Goal: Task Accomplishment & Management: Use online tool/utility

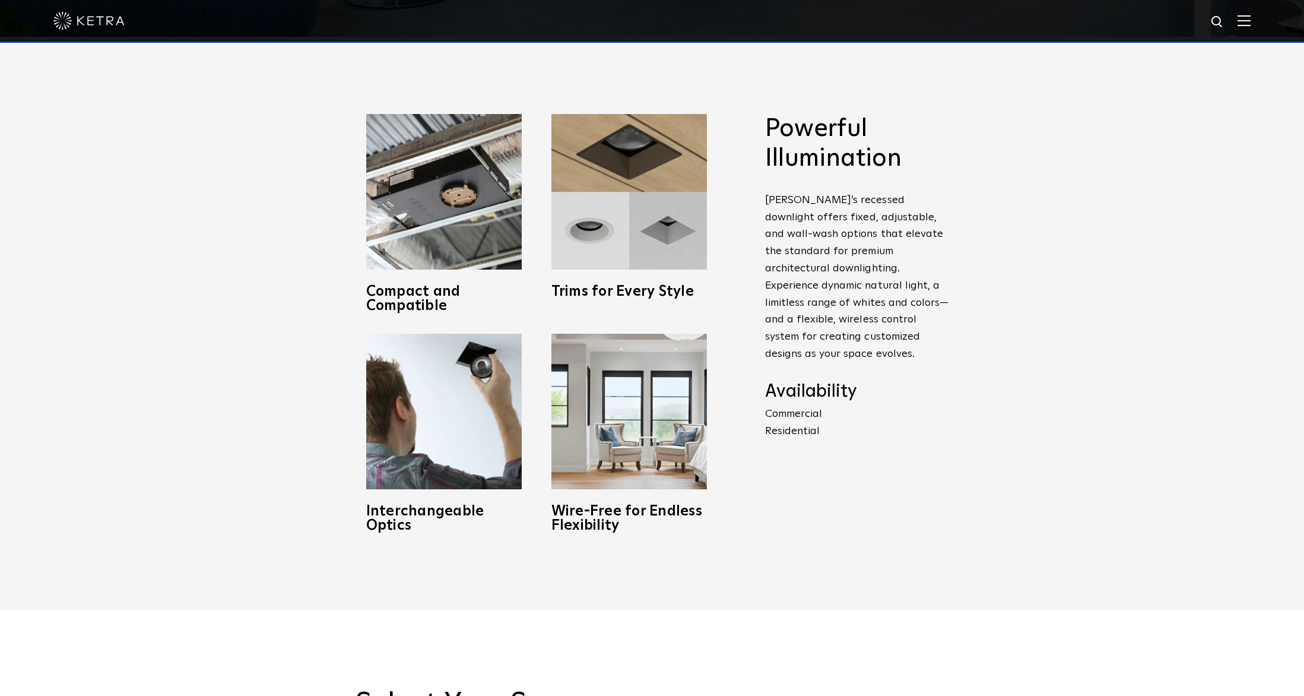
scroll to position [676, 0]
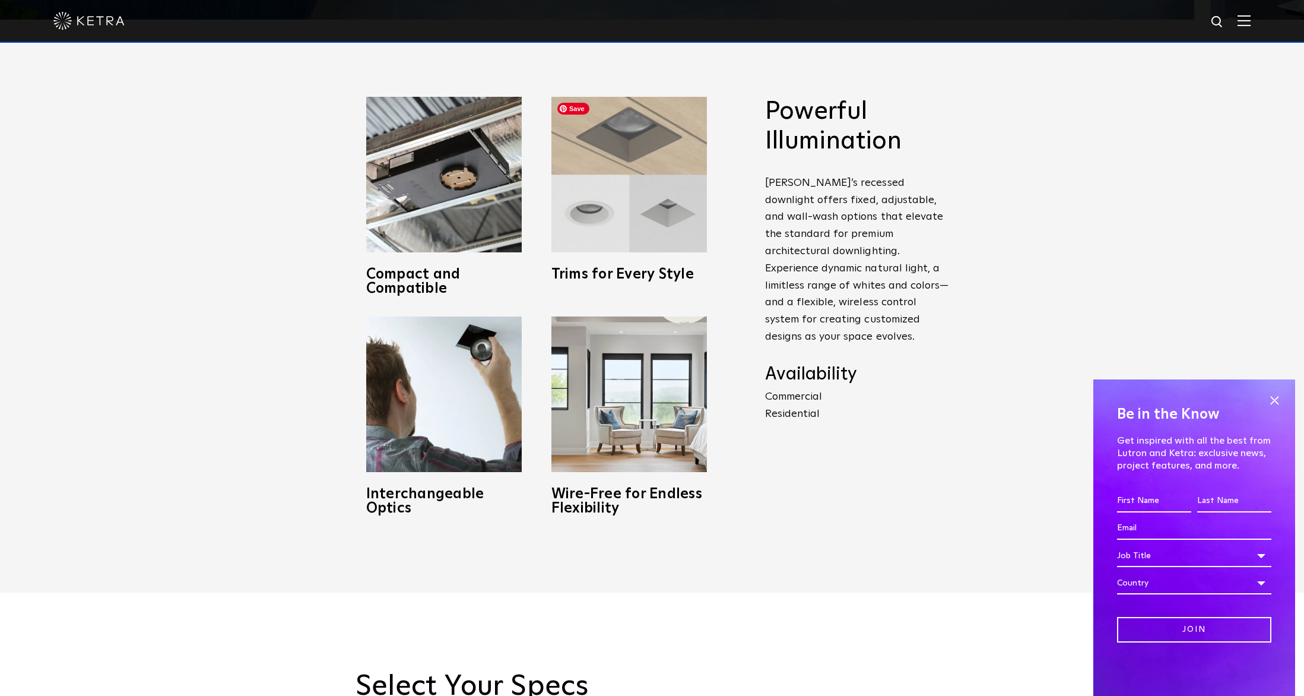
click at [648, 221] on img at bounding box center [630, 175] width 156 height 156
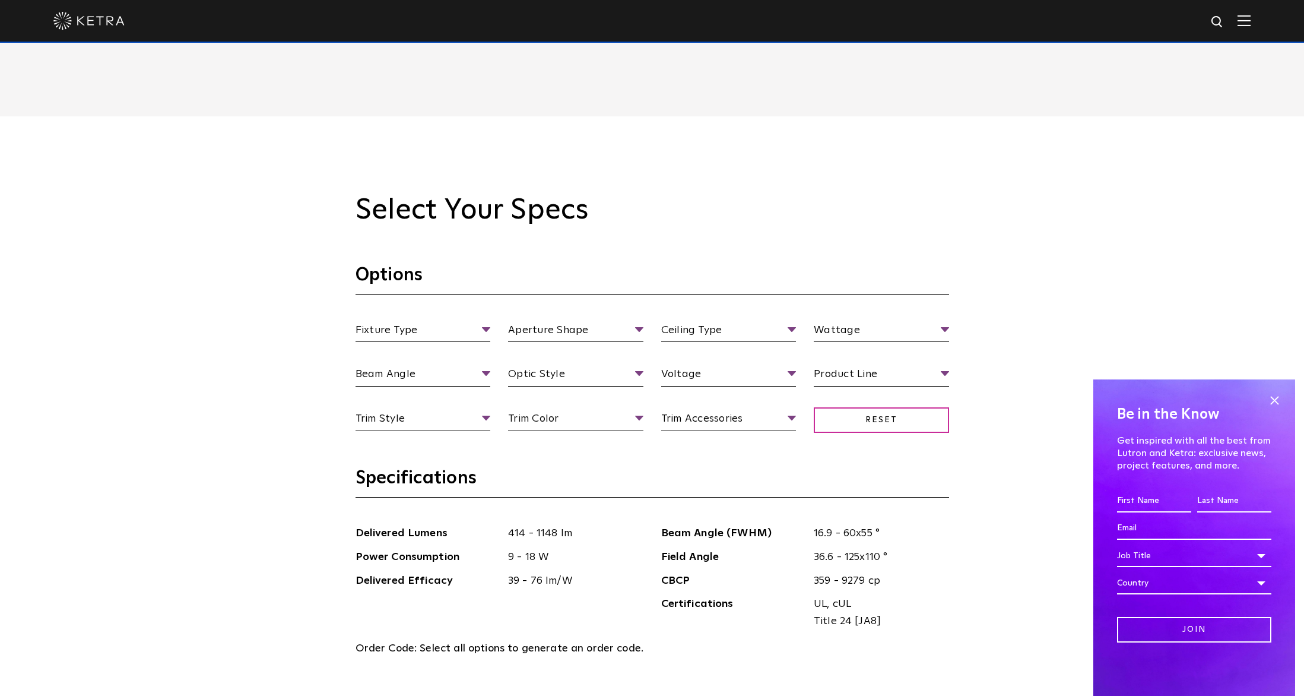
scroll to position [1232, 0]
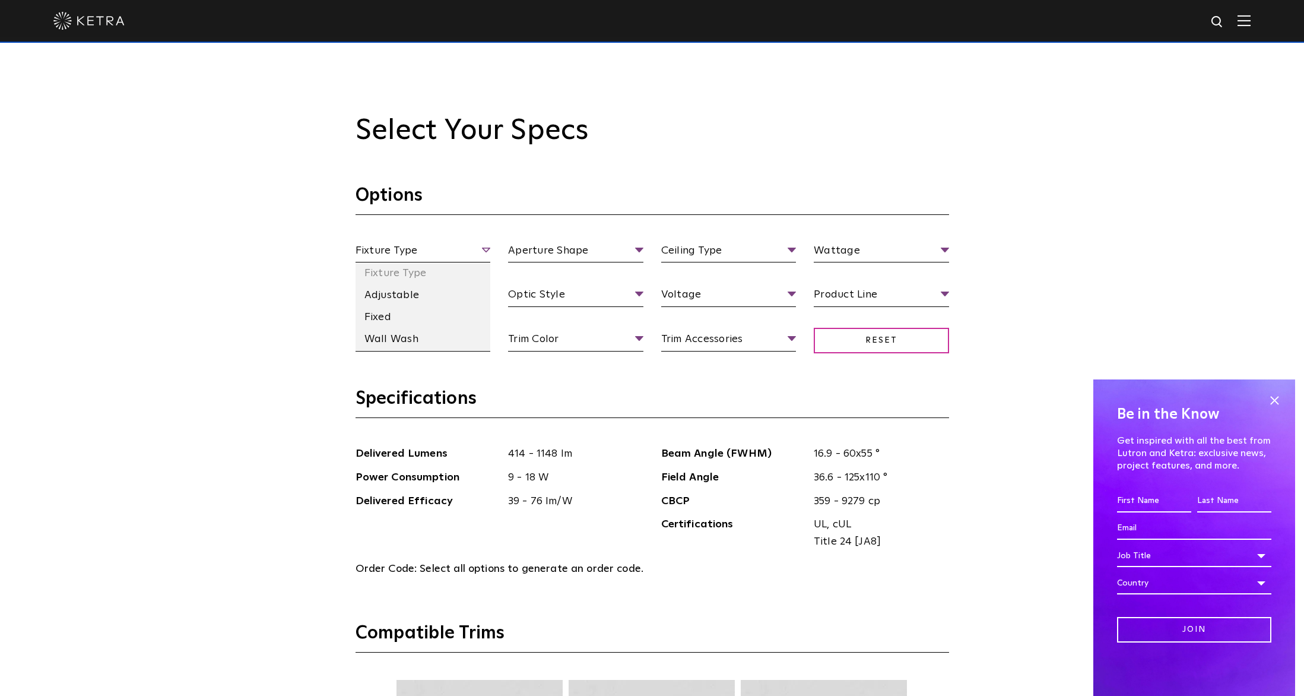
click at [485, 249] on span "Fixture Type" at bounding box center [423, 252] width 135 height 21
click at [425, 301] on li "Adjustable" at bounding box center [423, 295] width 135 height 22
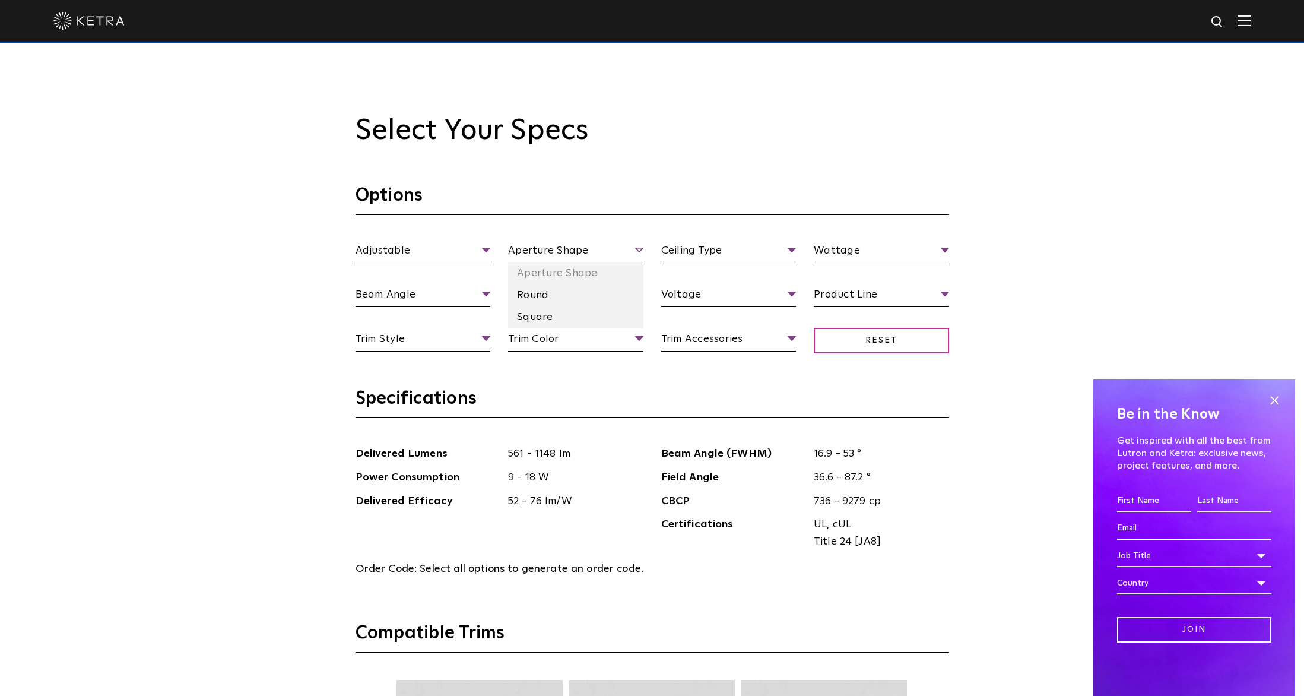
click at [566, 252] on span "Aperture Shape" at bounding box center [575, 252] width 135 height 21
click at [559, 290] on li "Round" at bounding box center [575, 295] width 135 height 22
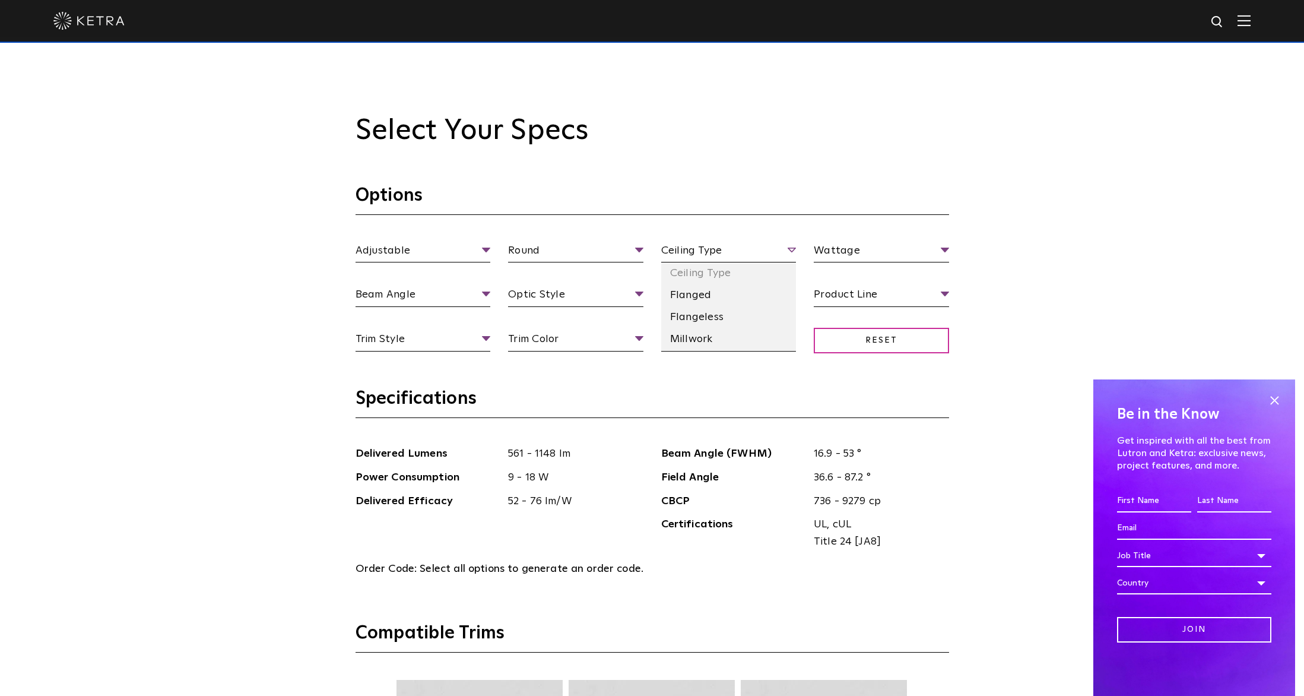
click at [705, 248] on span "Ceiling Type" at bounding box center [728, 252] width 135 height 21
click at [705, 294] on li "Flanged" at bounding box center [728, 295] width 135 height 22
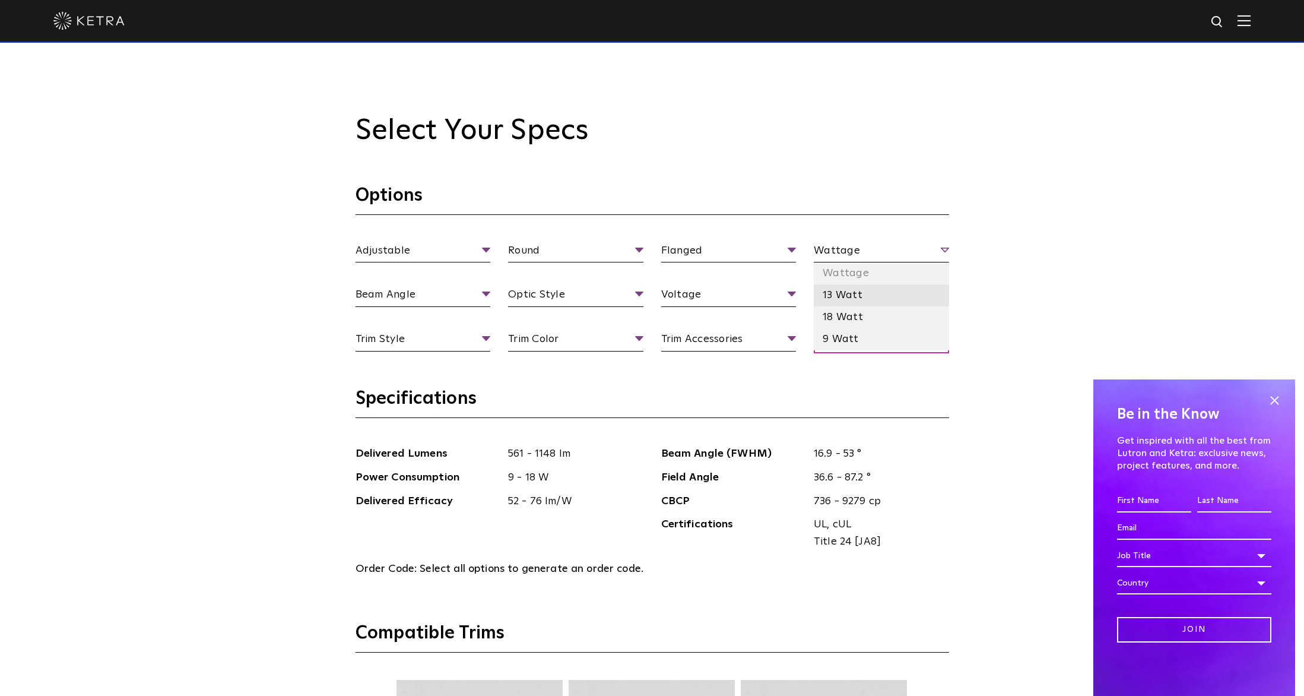
click at [860, 292] on li "13 Watt" at bounding box center [881, 295] width 135 height 22
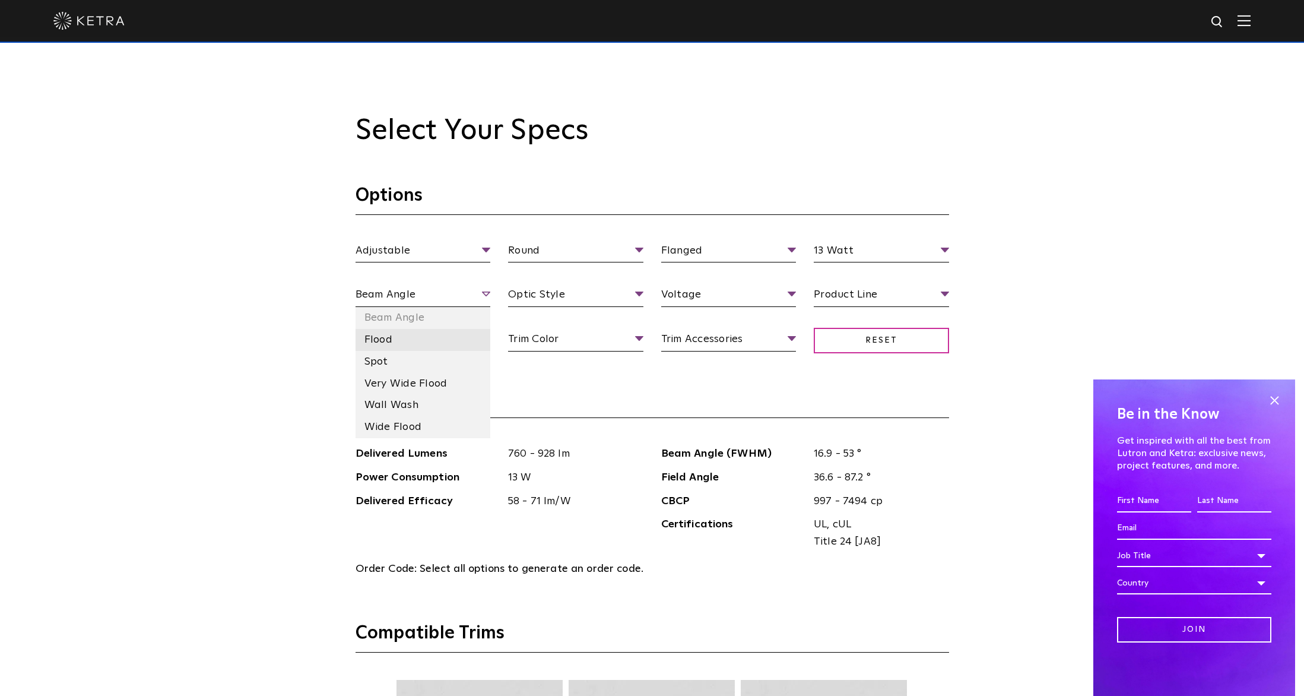
click at [378, 337] on li "Flood" at bounding box center [423, 340] width 135 height 22
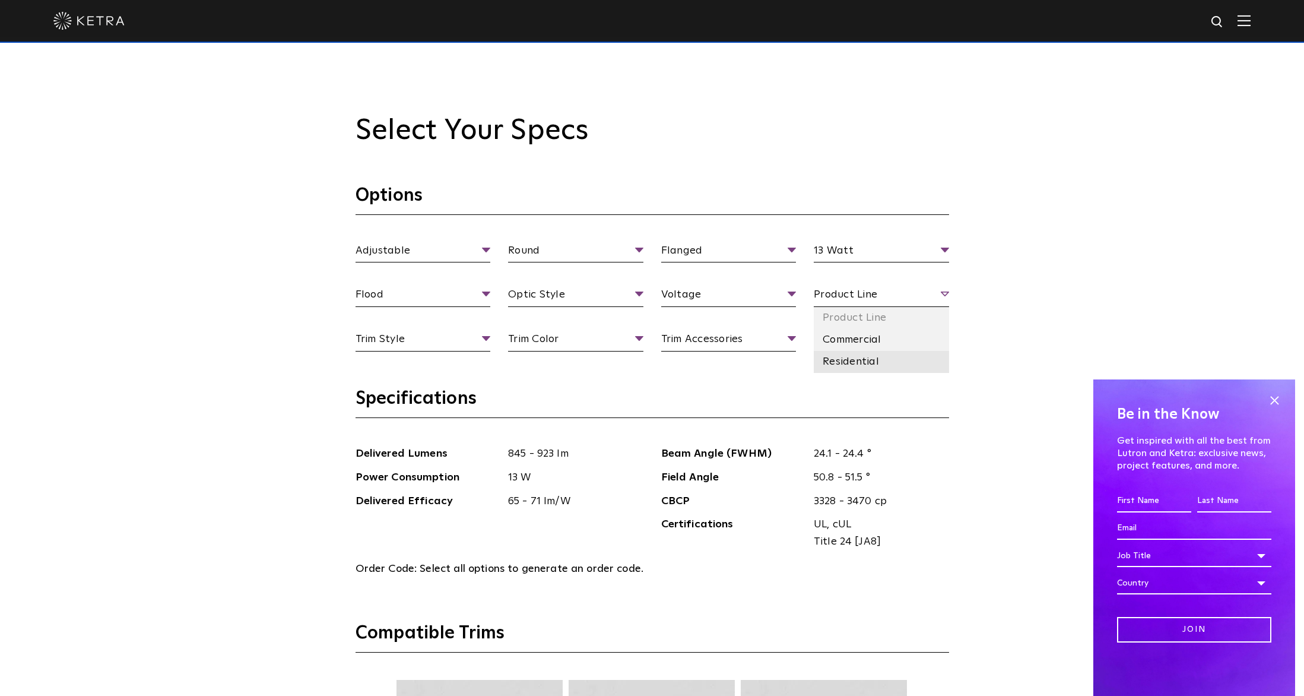
click at [831, 355] on li "Residential" at bounding box center [881, 362] width 135 height 22
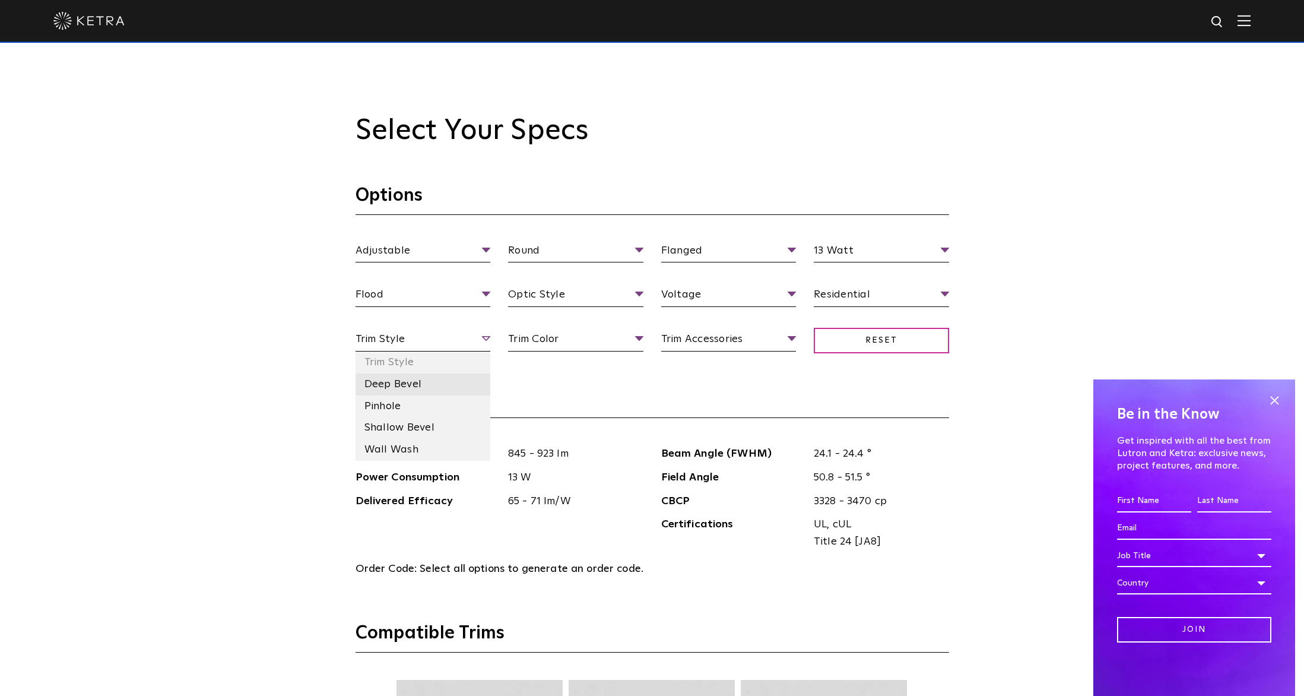
click at [411, 385] on li "Deep Bevel" at bounding box center [423, 384] width 135 height 22
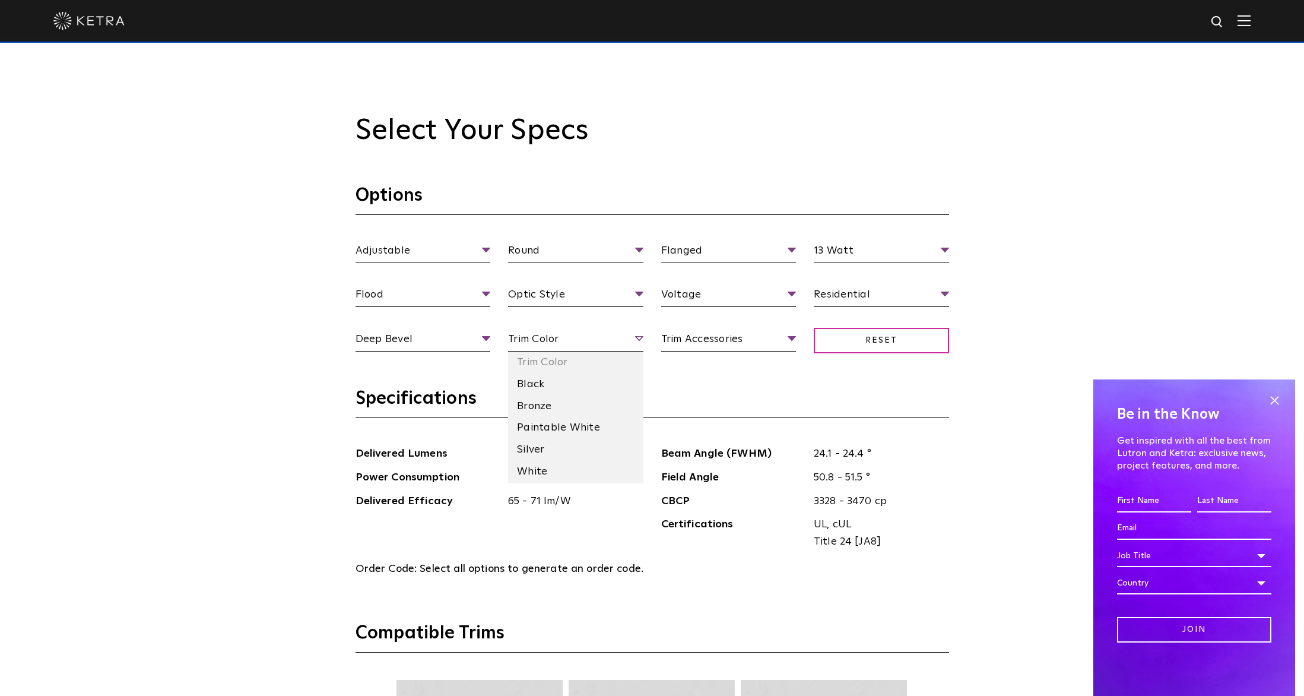
click at [552, 340] on span "Trim Color" at bounding box center [575, 341] width 135 height 21
click at [544, 377] on li "Black" at bounding box center [575, 384] width 135 height 22
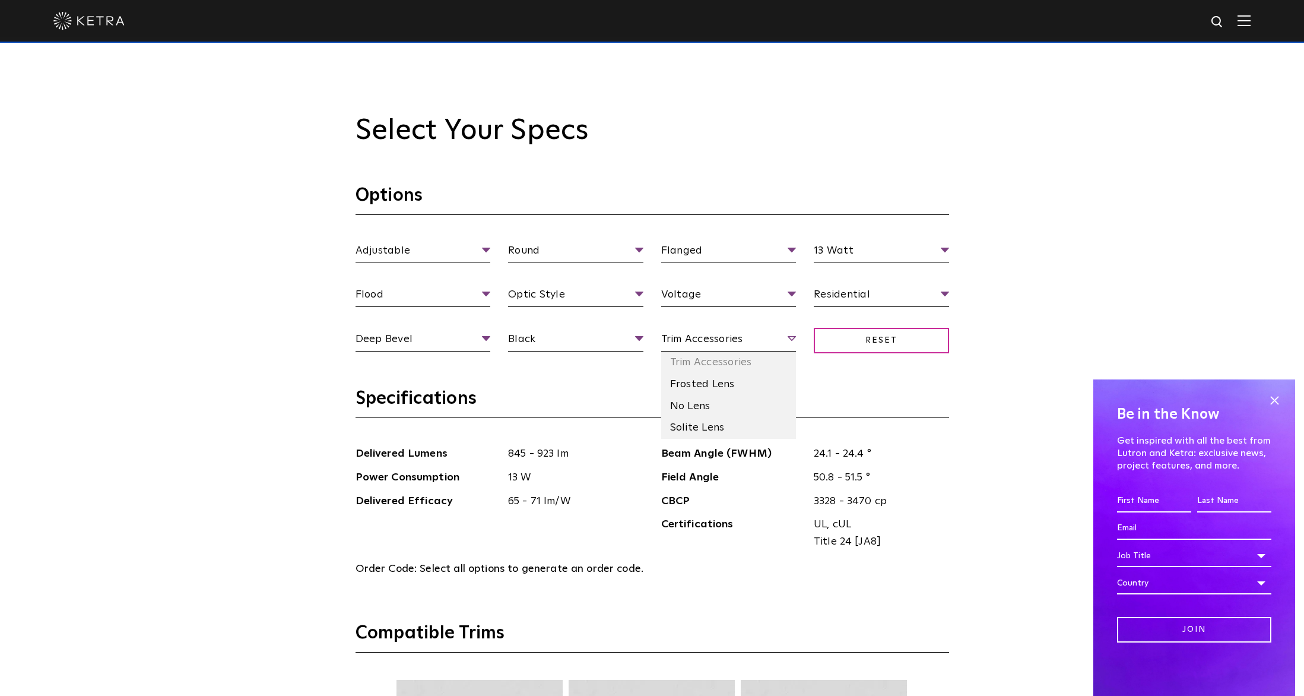
click at [718, 341] on span "Trim Accessories" at bounding box center [728, 341] width 135 height 21
click at [698, 402] on li "No Lens" at bounding box center [728, 406] width 135 height 22
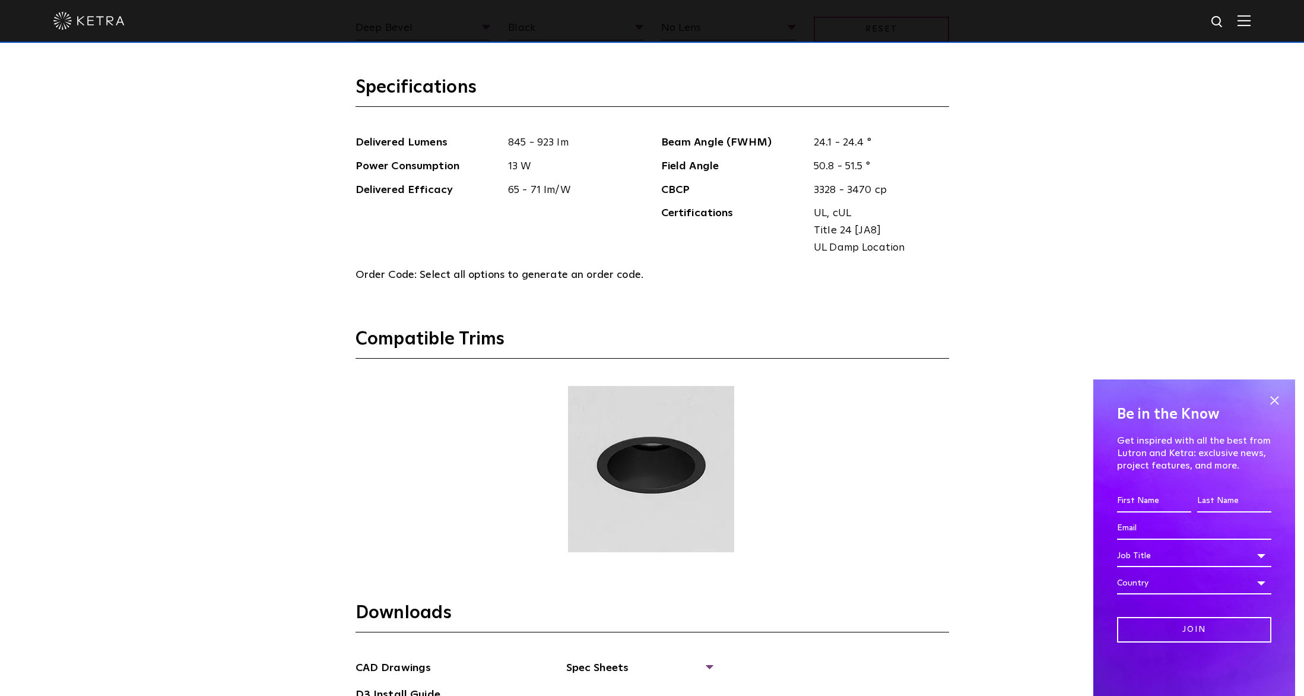
scroll to position [1256, 0]
